Goal: Task Accomplishment & Management: Use online tool/utility

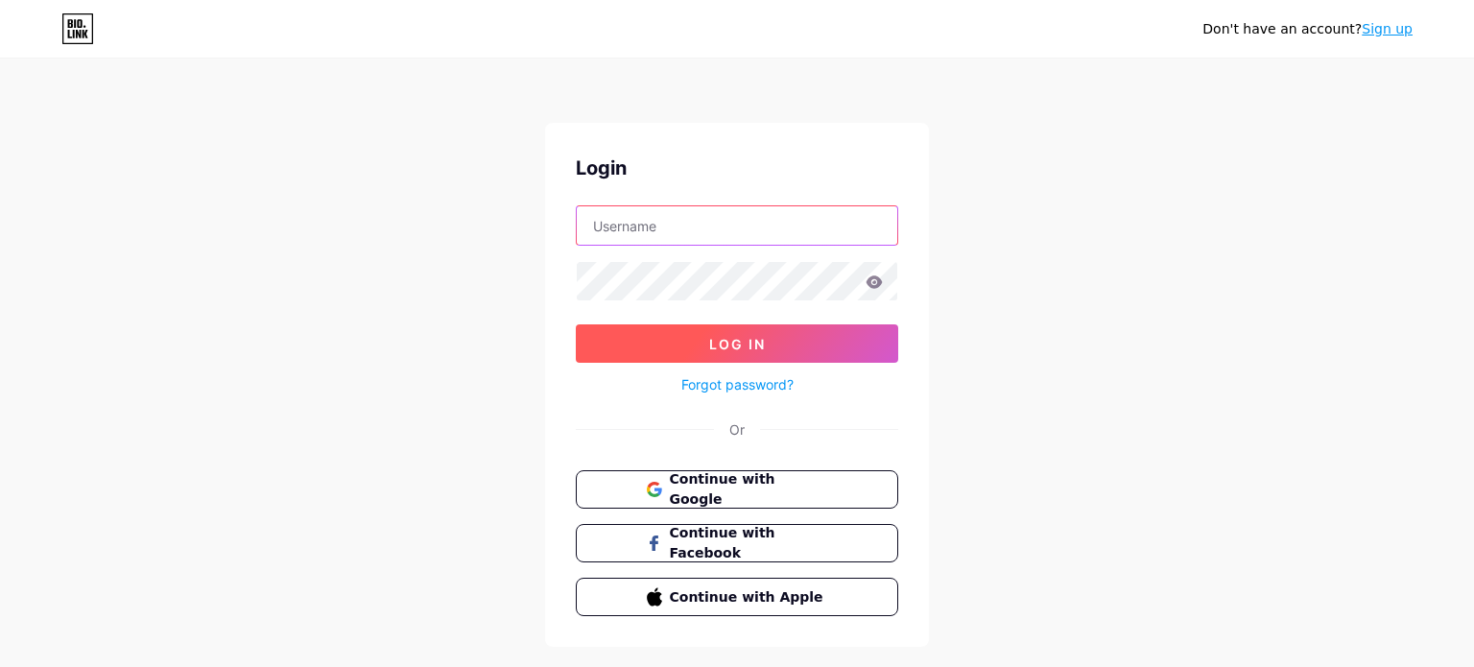
type input "[PERSON_NAME][EMAIL_ADDRESS][DOMAIN_NAME]"
click at [737, 351] on button "Log In" at bounding box center [737, 343] width 323 height 38
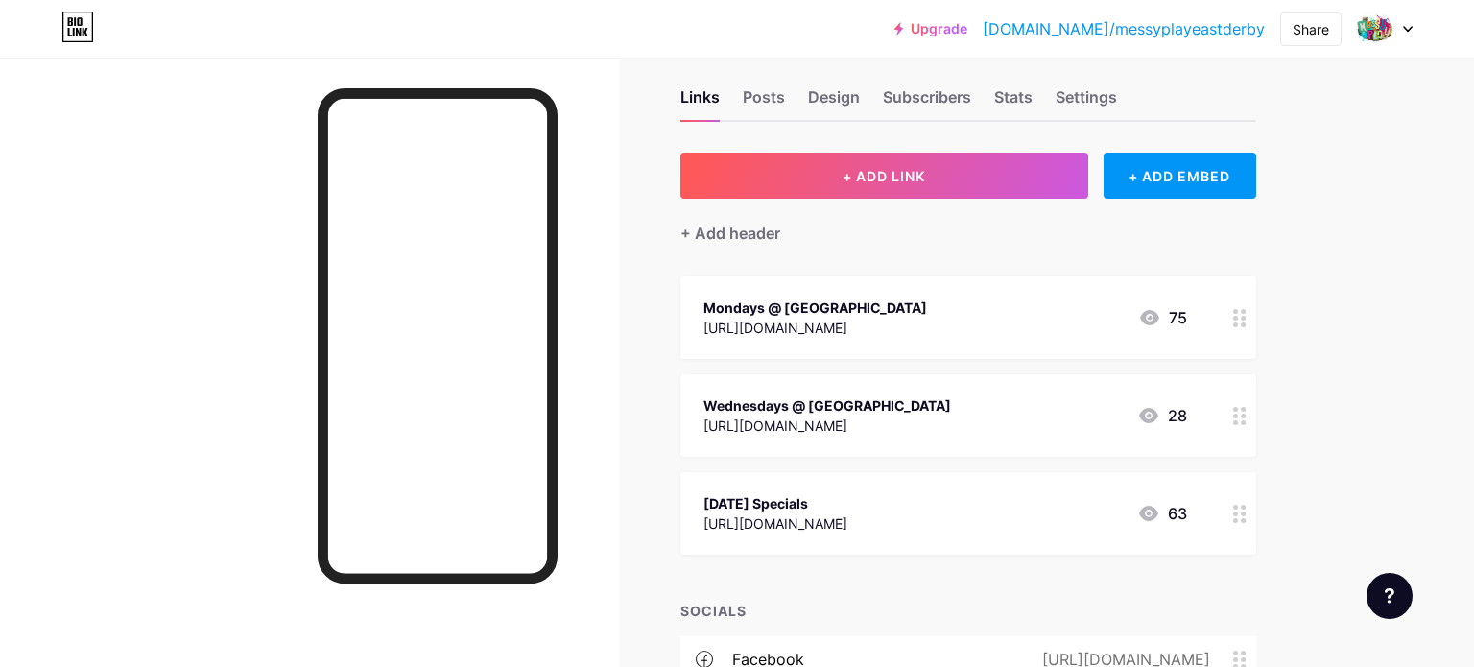
scroll to position [27, 0]
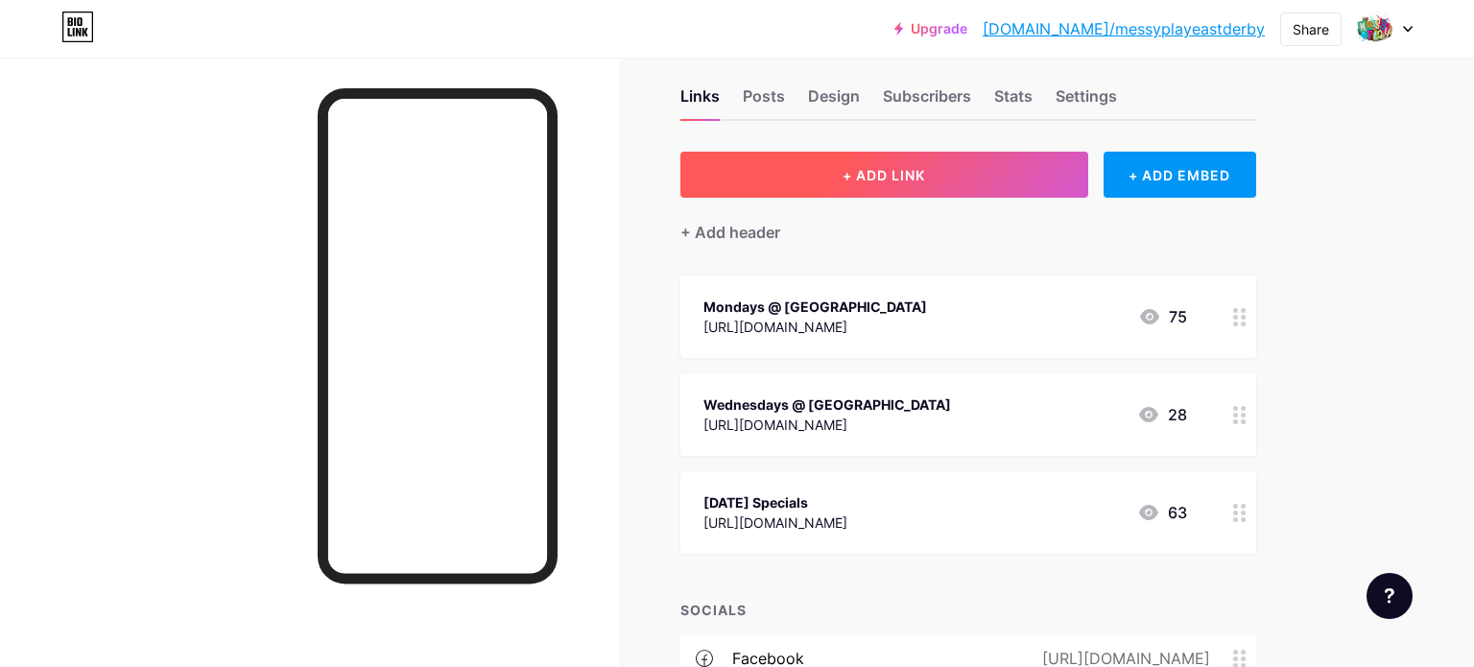
click at [830, 167] on button "+ ADD LINK" at bounding box center [885, 175] width 408 height 46
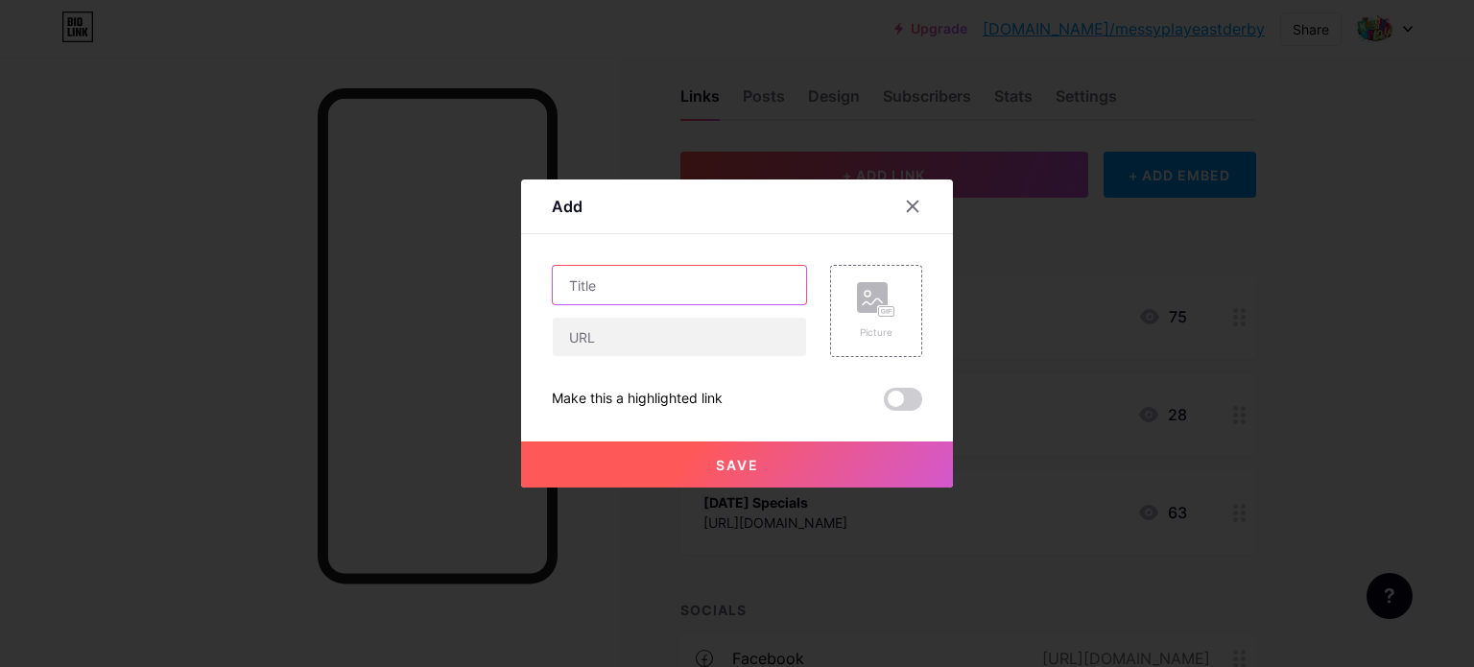
click at [658, 277] on input "text" at bounding box center [679, 285] width 253 height 38
type input "Spooktacular Woodland Adventure"
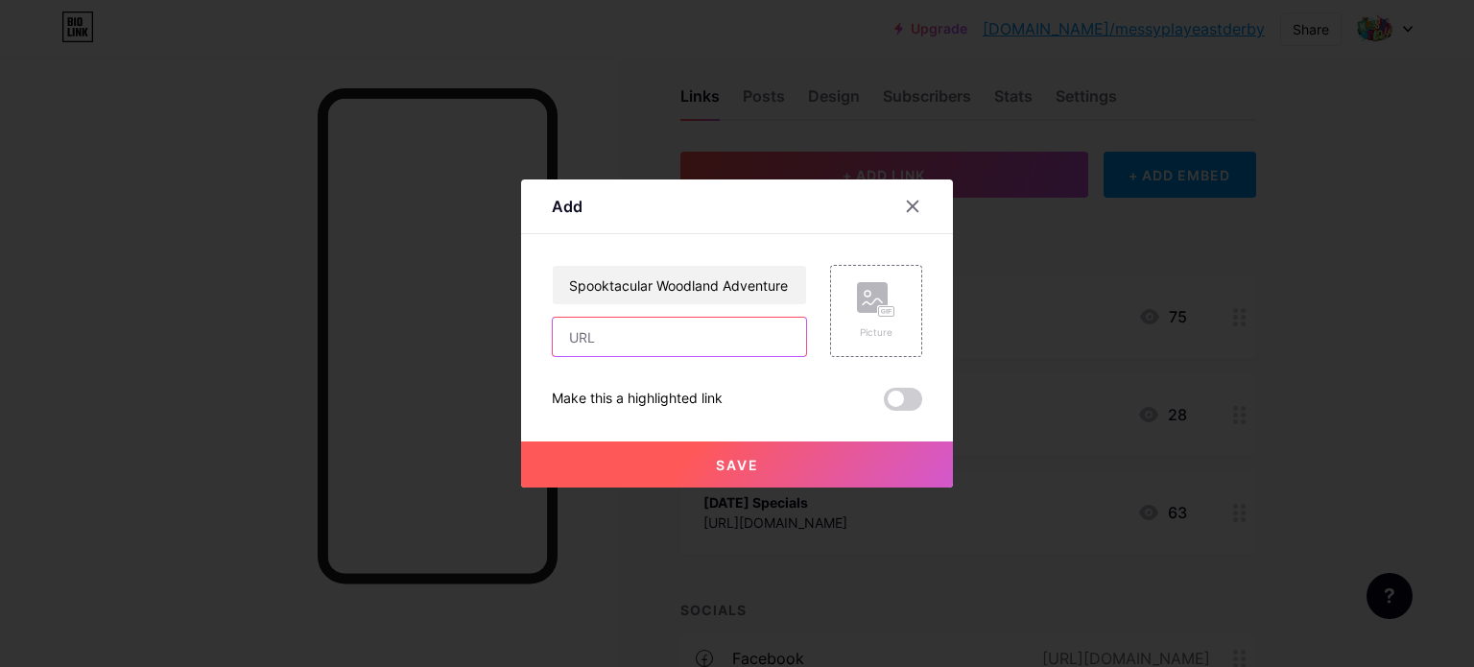
click at [651, 338] on input "text" at bounding box center [679, 337] width 253 height 38
paste input "[URL][DOMAIN_NAME]"
type input "[URL][DOMAIN_NAME]"
click at [750, 459] on span "Save" at bounding box center [737, 465] width 43 height 16
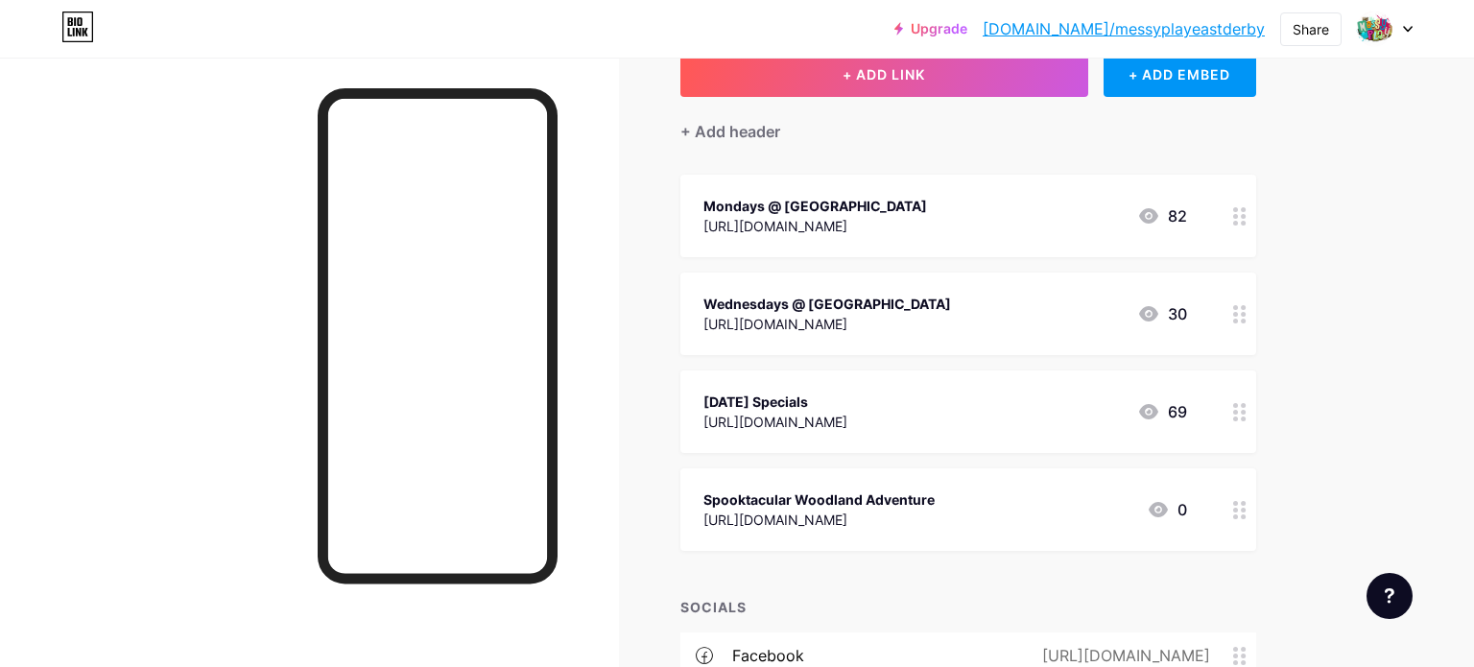
scroll to position [132, 0]
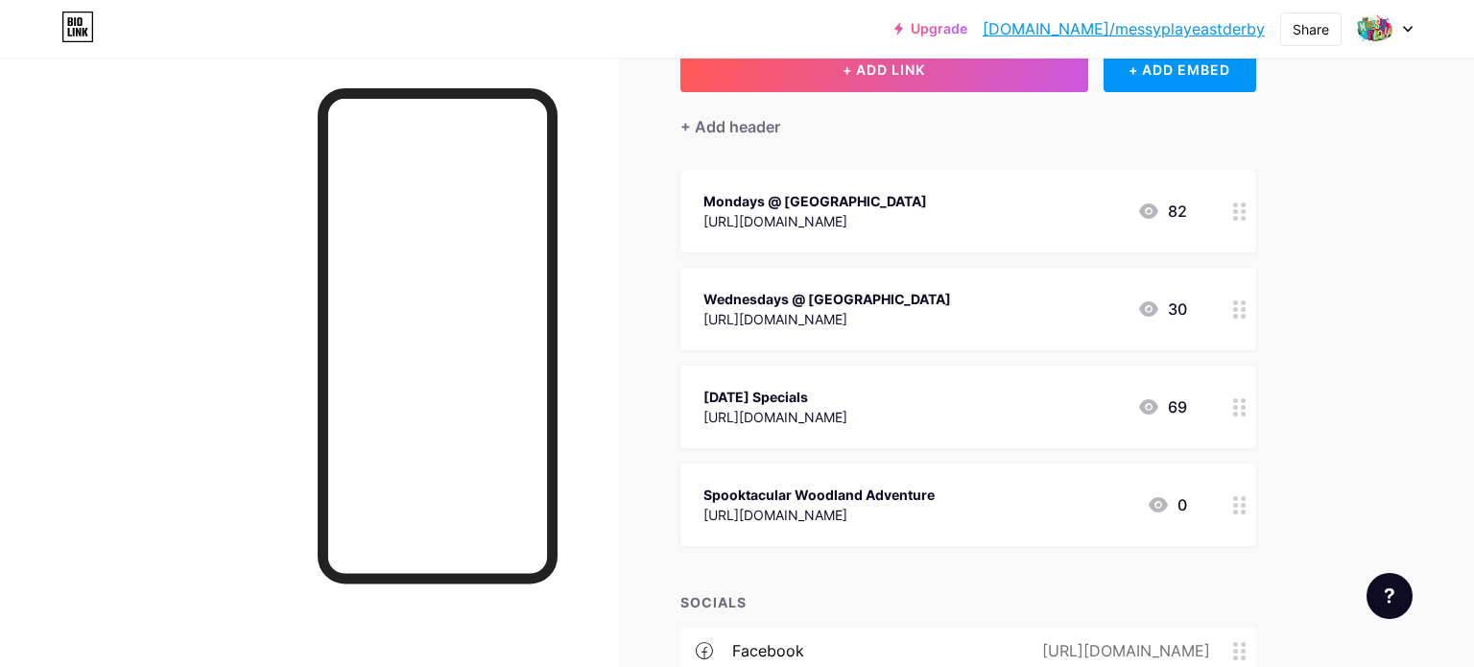
click at [1229, 498] on div at bounding box center [1240, 505] width 33 height 83
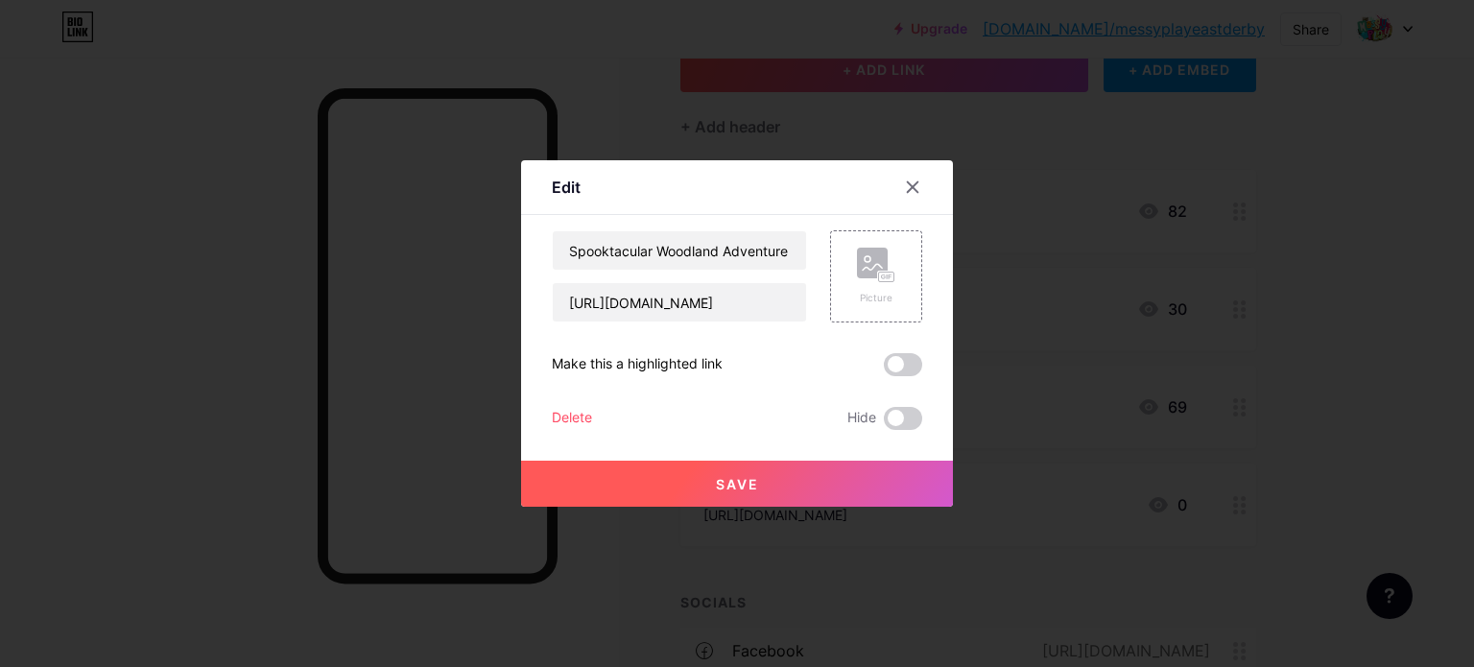
click at [882, 490] on button "Save" at bounding box center [737, 484] width 432 height 46
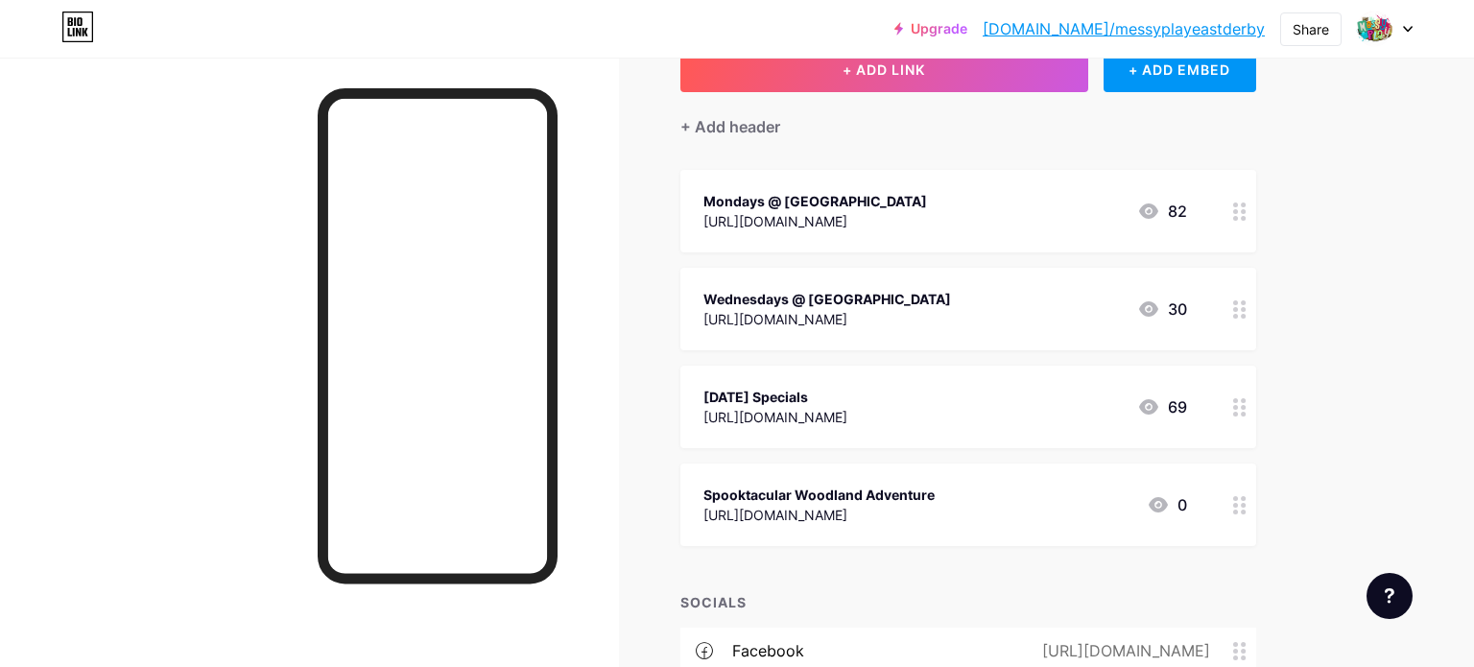
click at [1157, 504] on icon at bounding box center [1158, 504] width 19 height 15
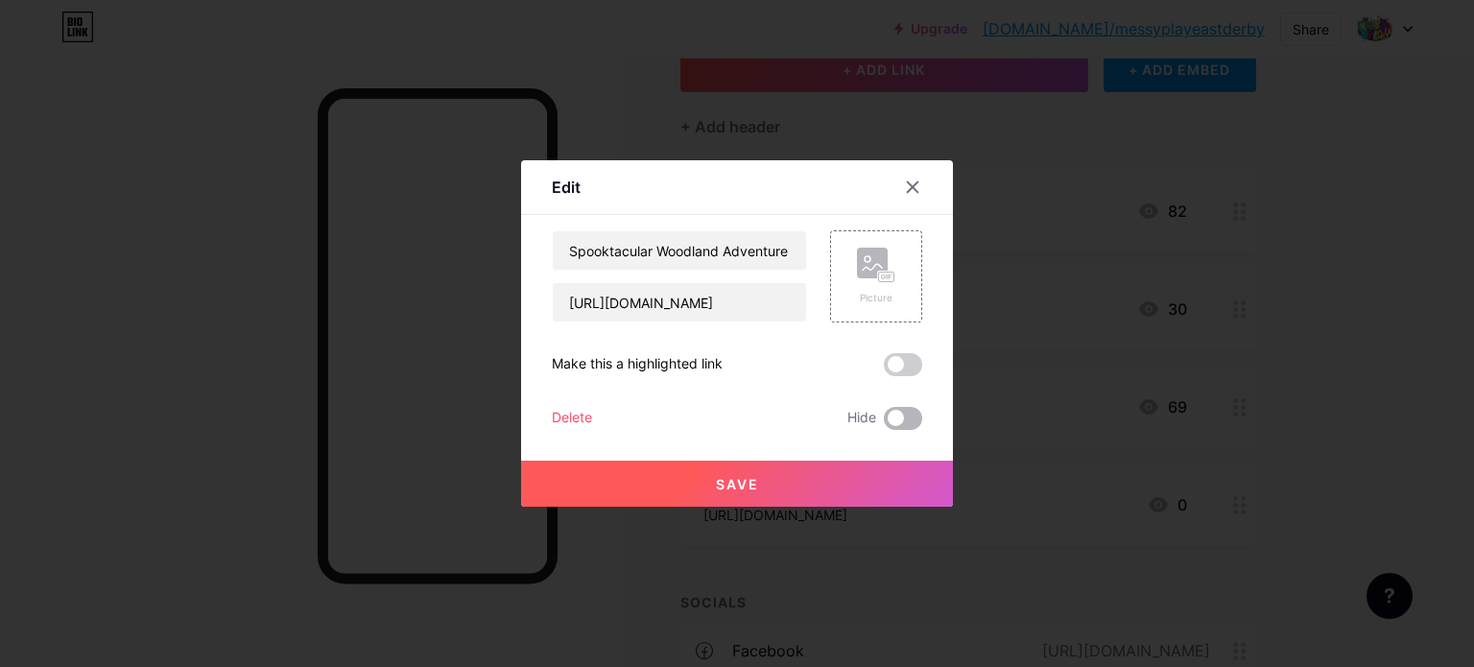
click at [913, 419] on span at bounding box center [903, 418] width 38 height 23
click at [884, 423] on input "checkbox" at bounding box center [884, 423] width 0 height 0
click at [753, 478] on span "Save" at bounding box center [737, 484] width 43 height 16
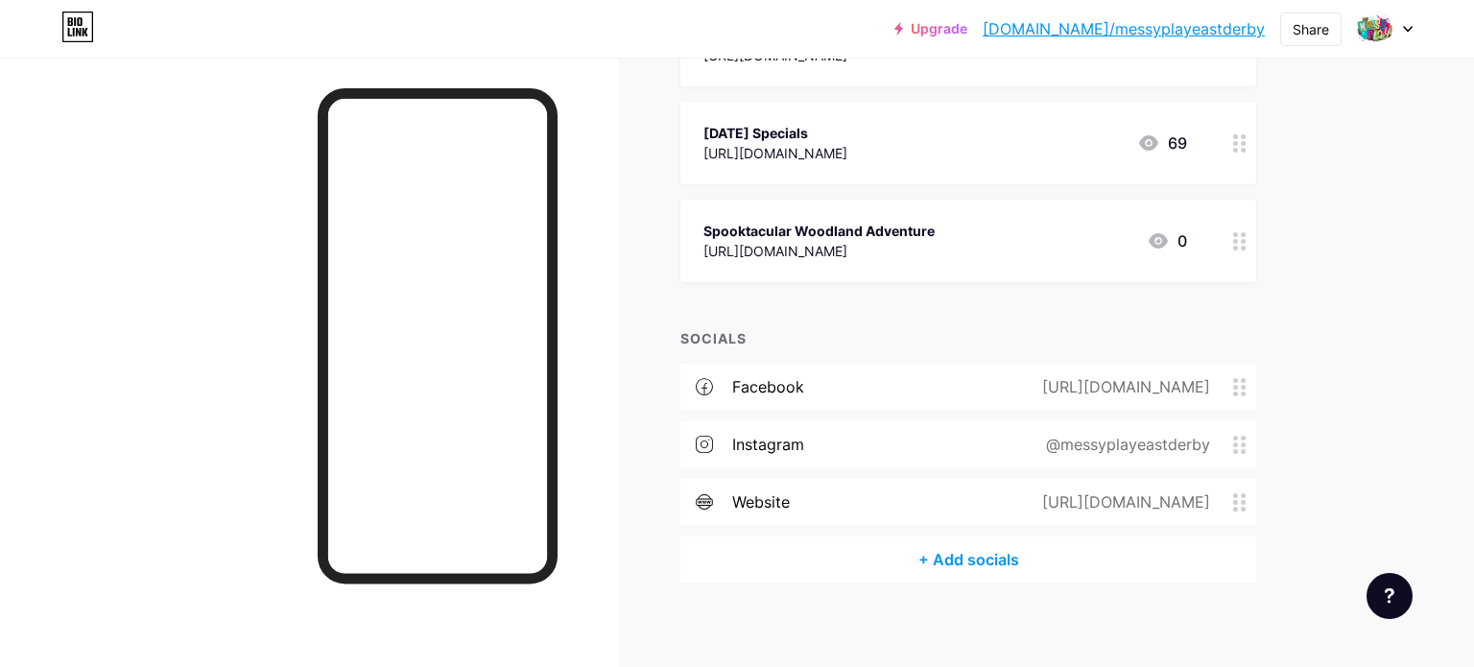
scroll to position [0, 0]
